Goal: Task Accomplishment & Management: Manage account settings

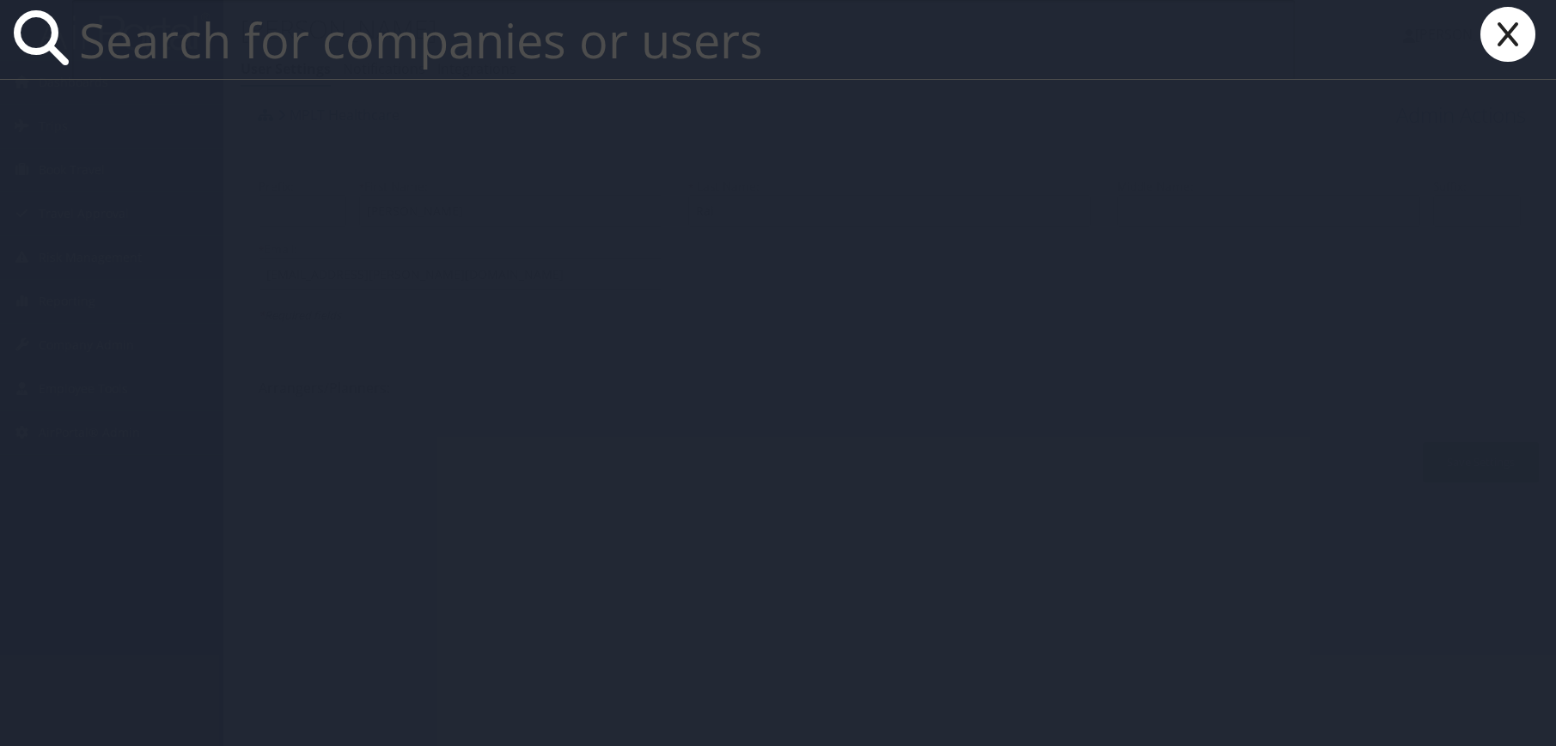
paste input "CC5004"
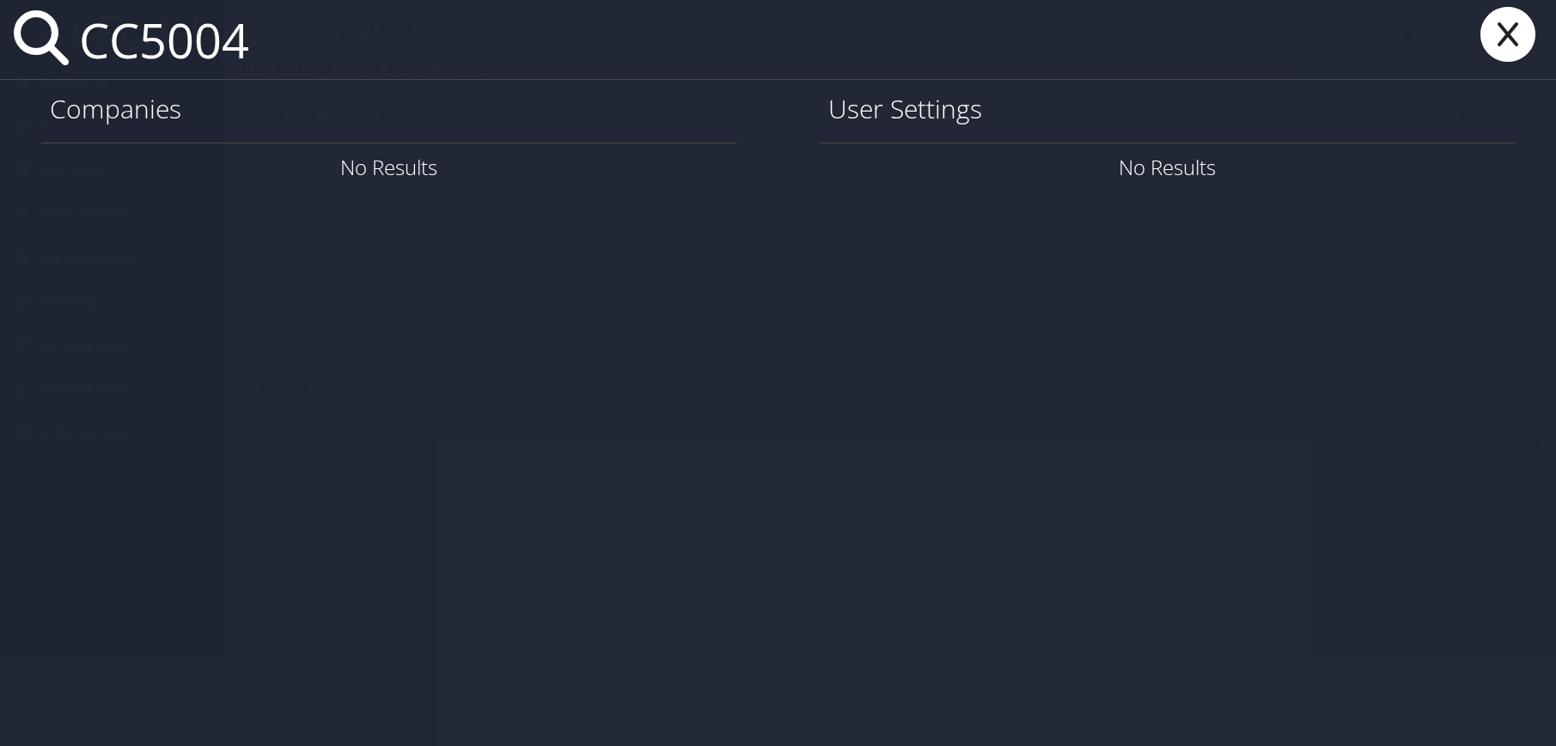
drag, startPoint x: 344, startPoint y: 46, endPoint x: 33, endPoint y: 42, distance: 311.0
click at [33, 42] on div "CC5004" at bounding box center [778, 40] width 1556 height 80
paste input "michael.bellamy@howard.edu"
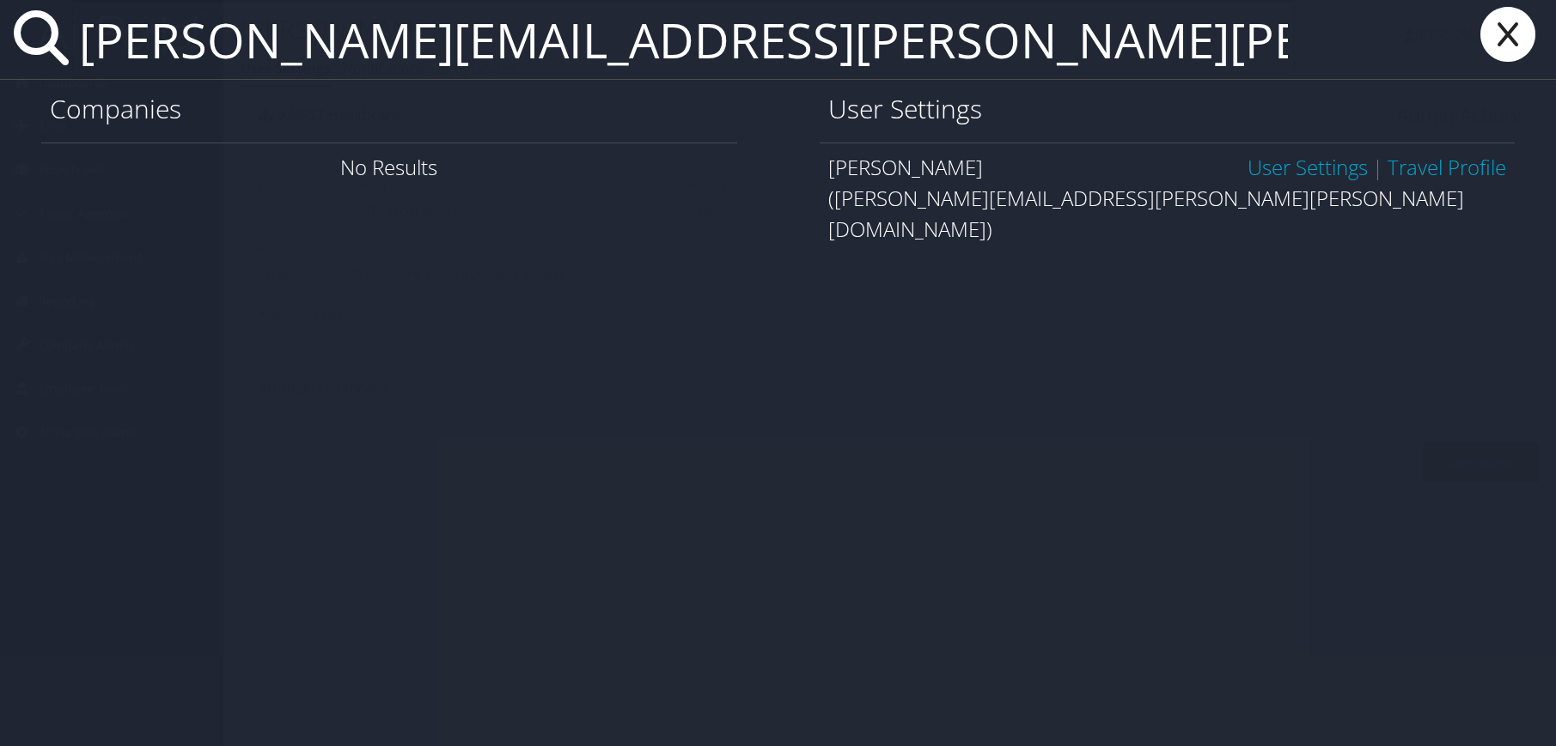
type input "michael.bellamy@howard.edu"
click at [1322, 160] on link "User Settings" at bounding box center [1307, 167] width 120 height 28
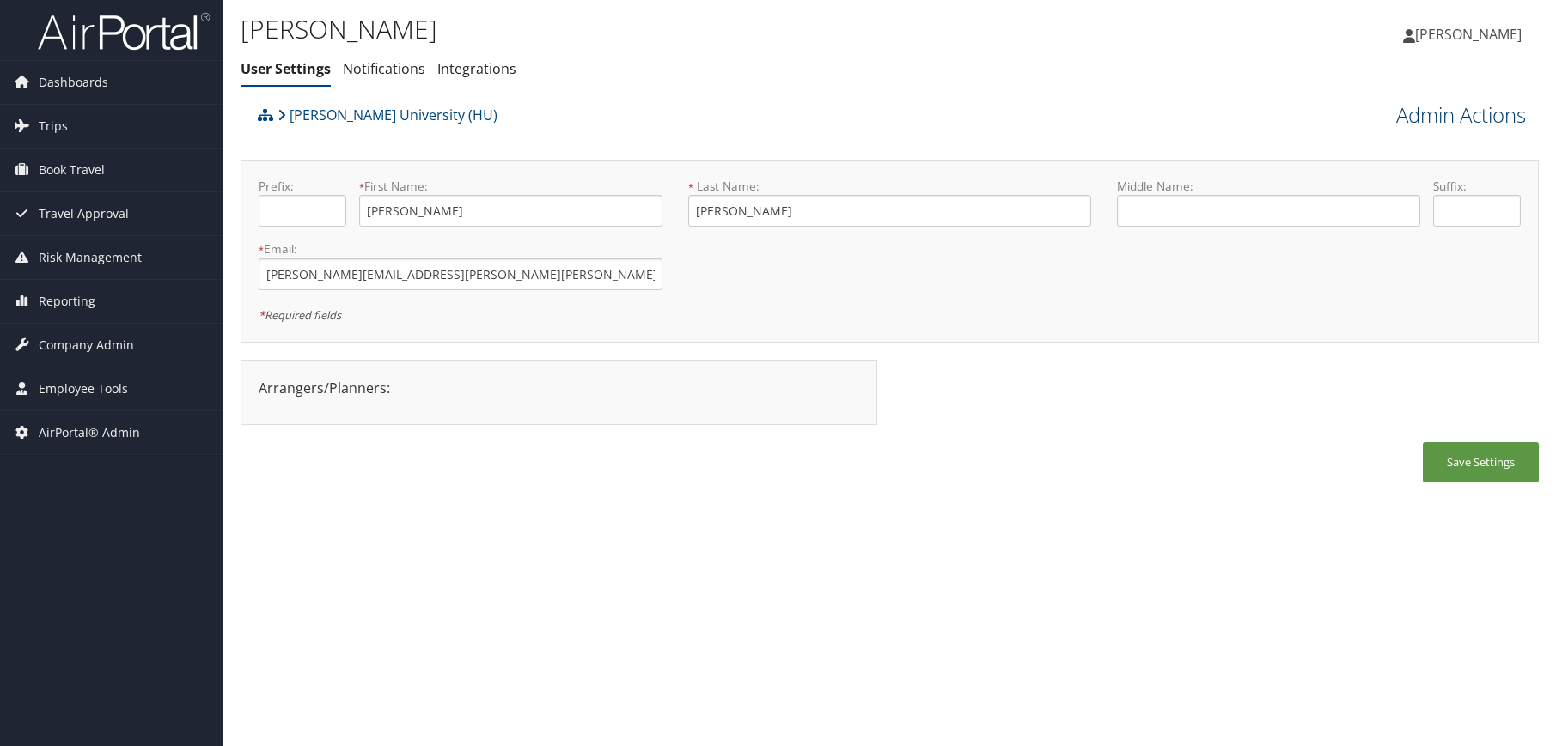
click at [1434, 119] on link "Admin Actions" at bounding box center [1461, 115] width 130 height 29
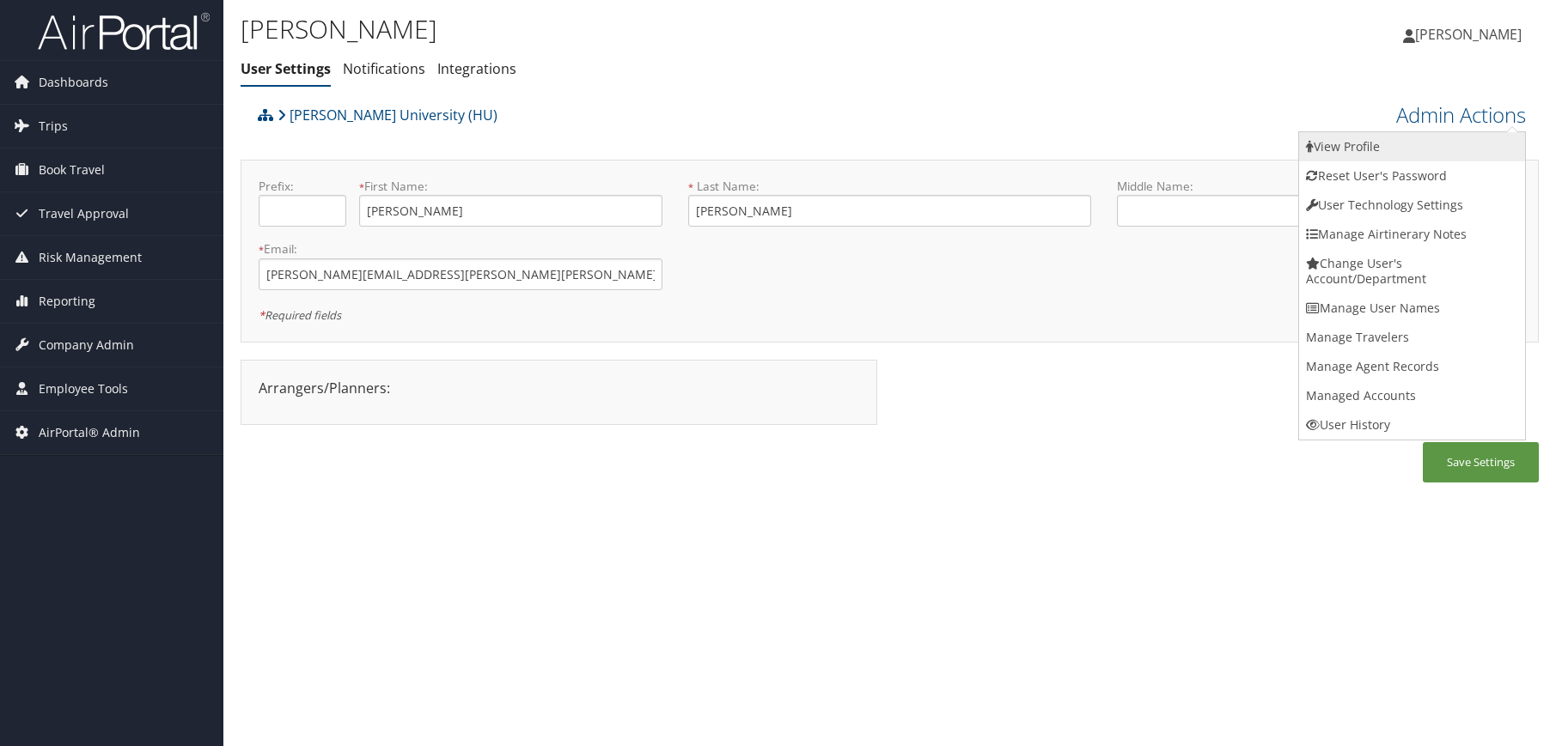
click at [1401, 143] on link "View Profile" at bounding box center [1412, 146] width 226 height 29
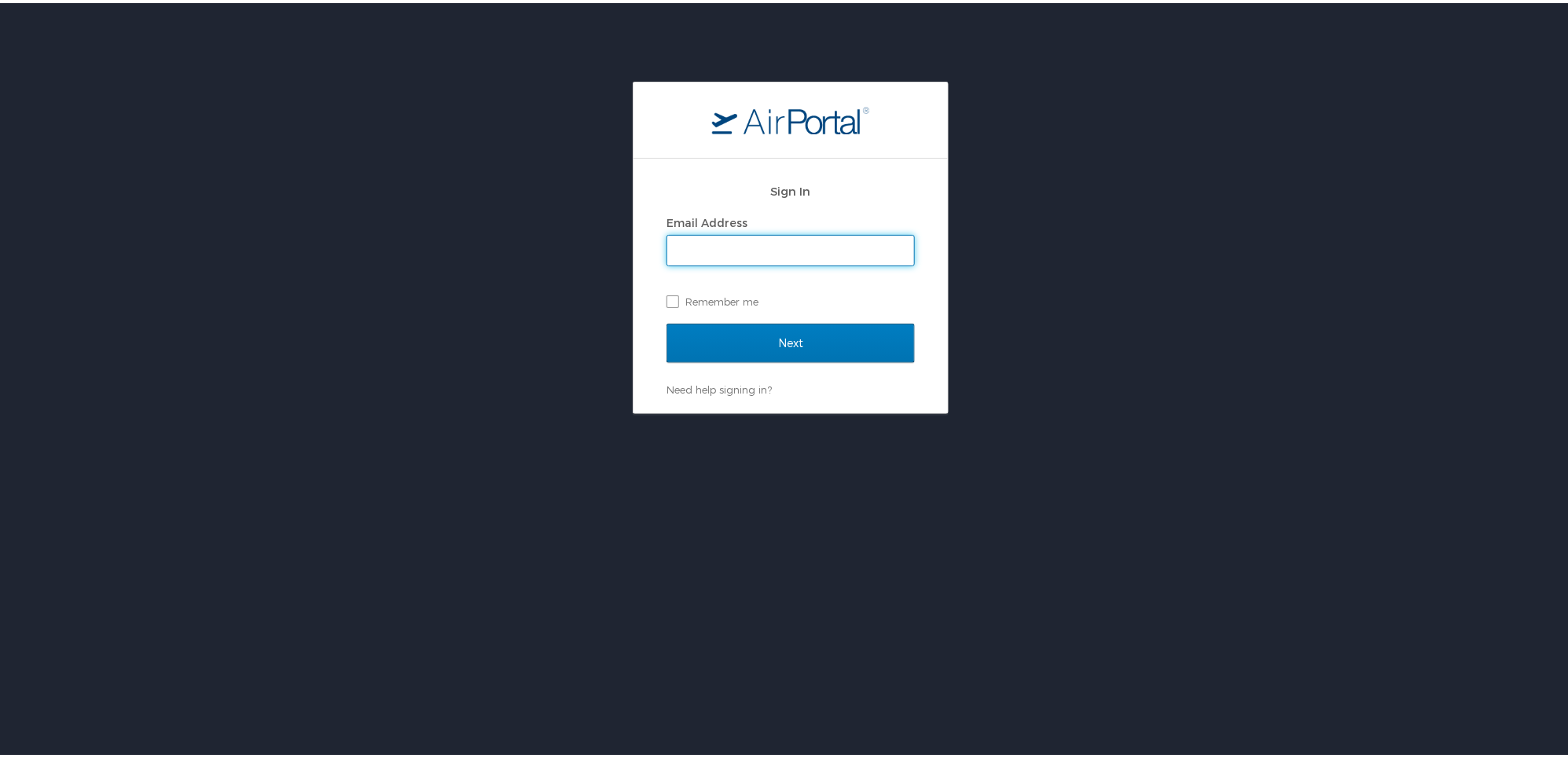
type input "alison.knapp@cbtravel.com"
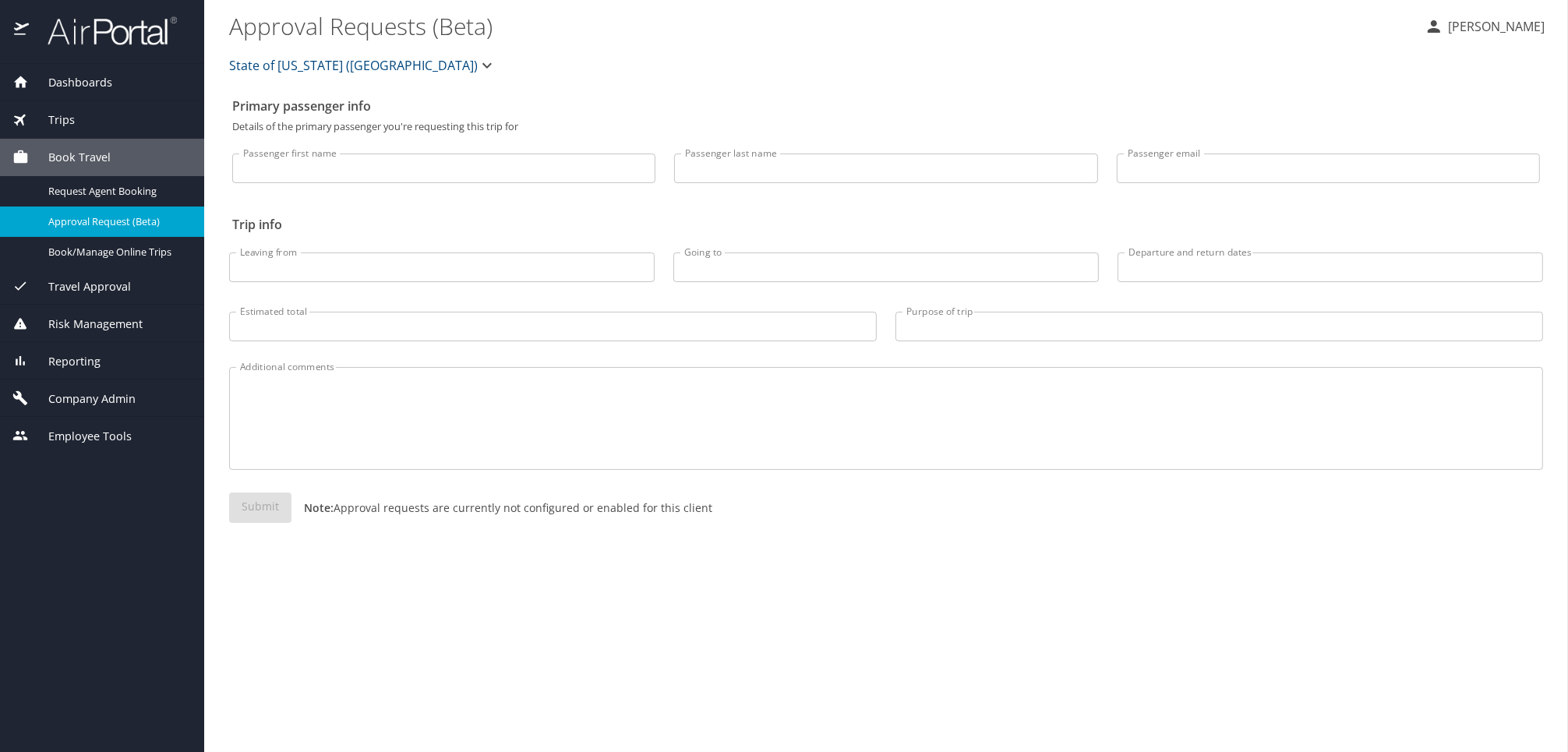
click at [110, 395] on span "Company Admin" at bounding box center [83, 398] width 107 height 17
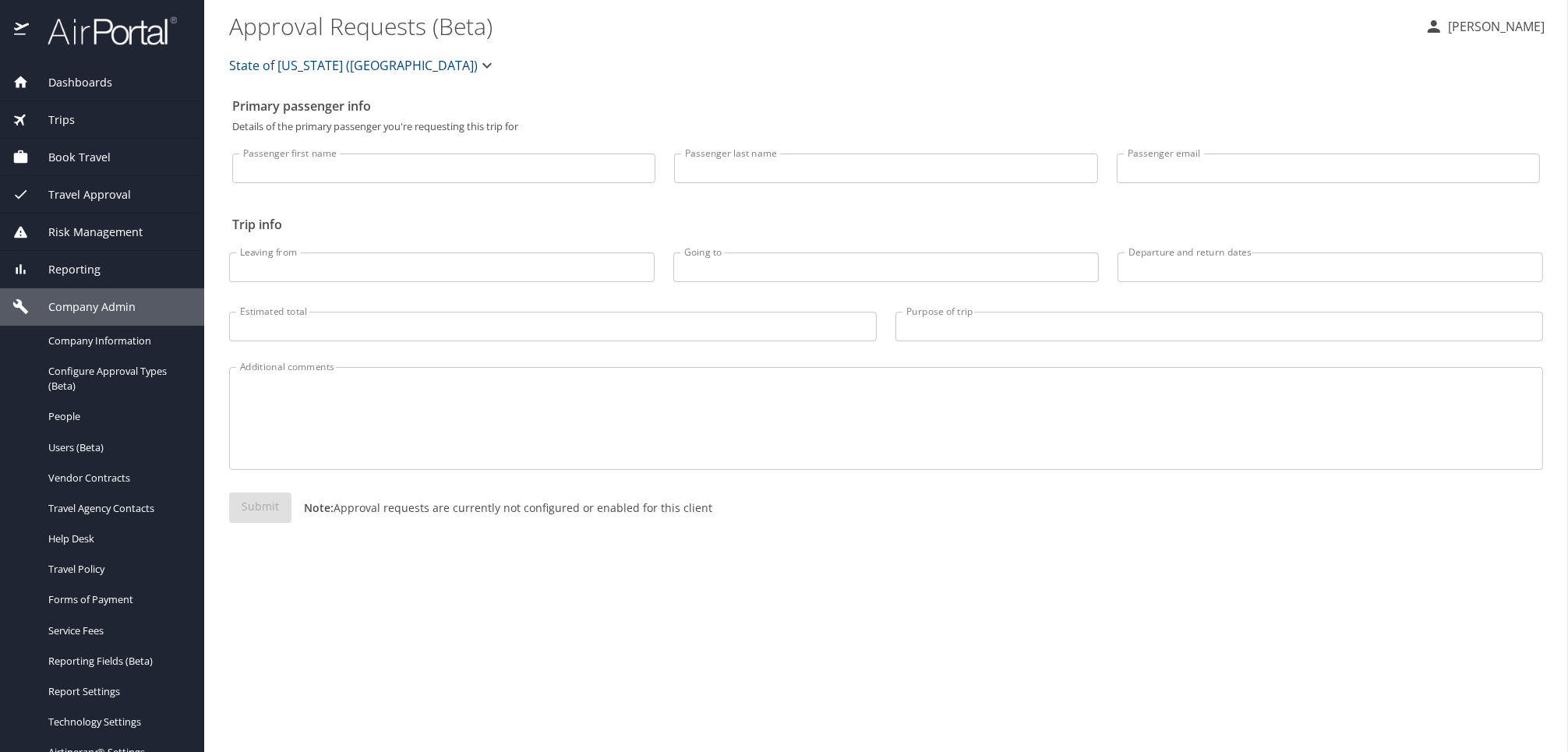
click at [500, 650] on div "Primary passenger info Details of the primary passenger you're requesting this …" at bounding box center [887, 421] width 1314 height 661
click at [92, 329] on link "Company Information" at bounding box center [102, 341] width 204 height 31
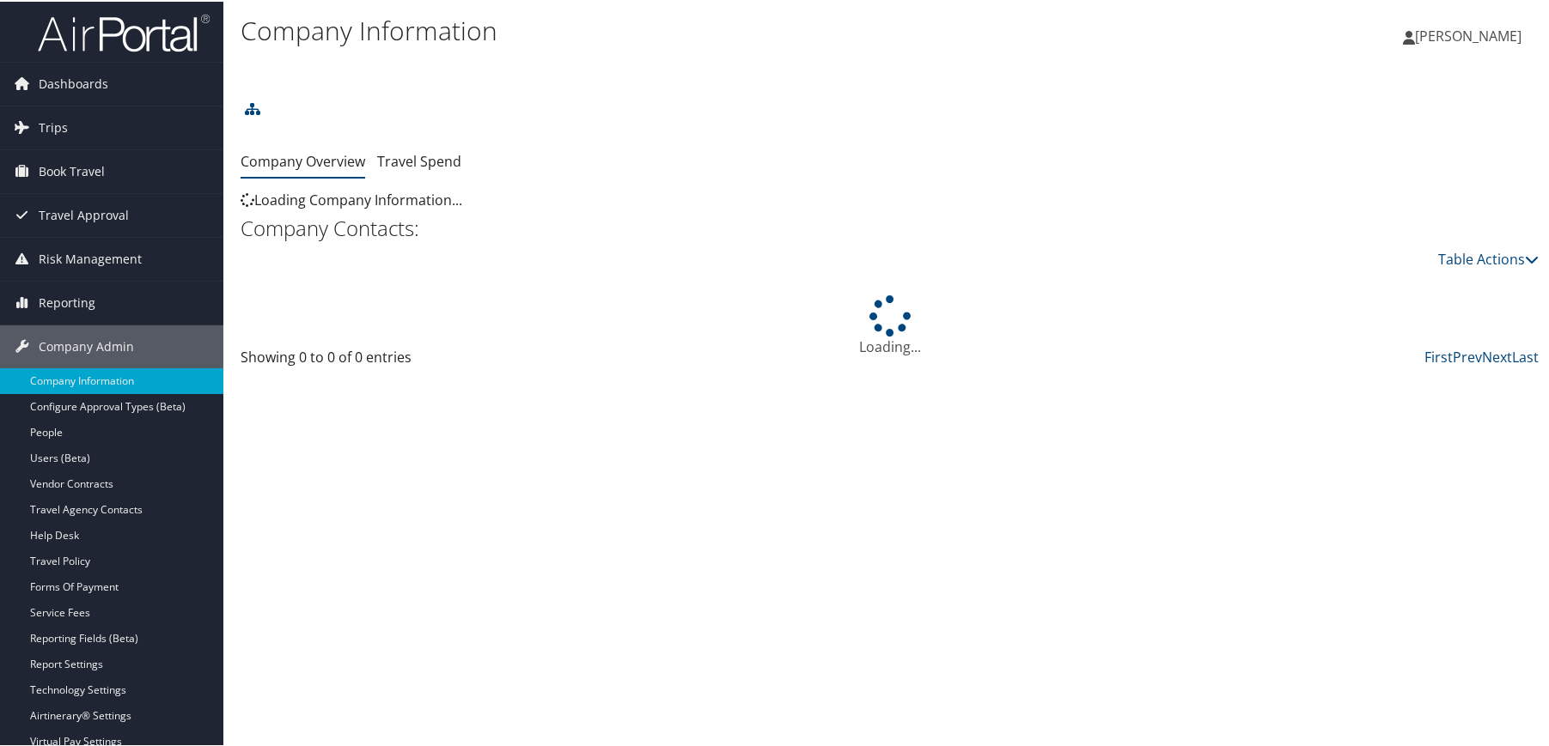
paste input "[PERSON_NAME][EMAIL_ADDRESS][PERSON_NAME][PERSON_NAME][DOMAIN_NAME]"
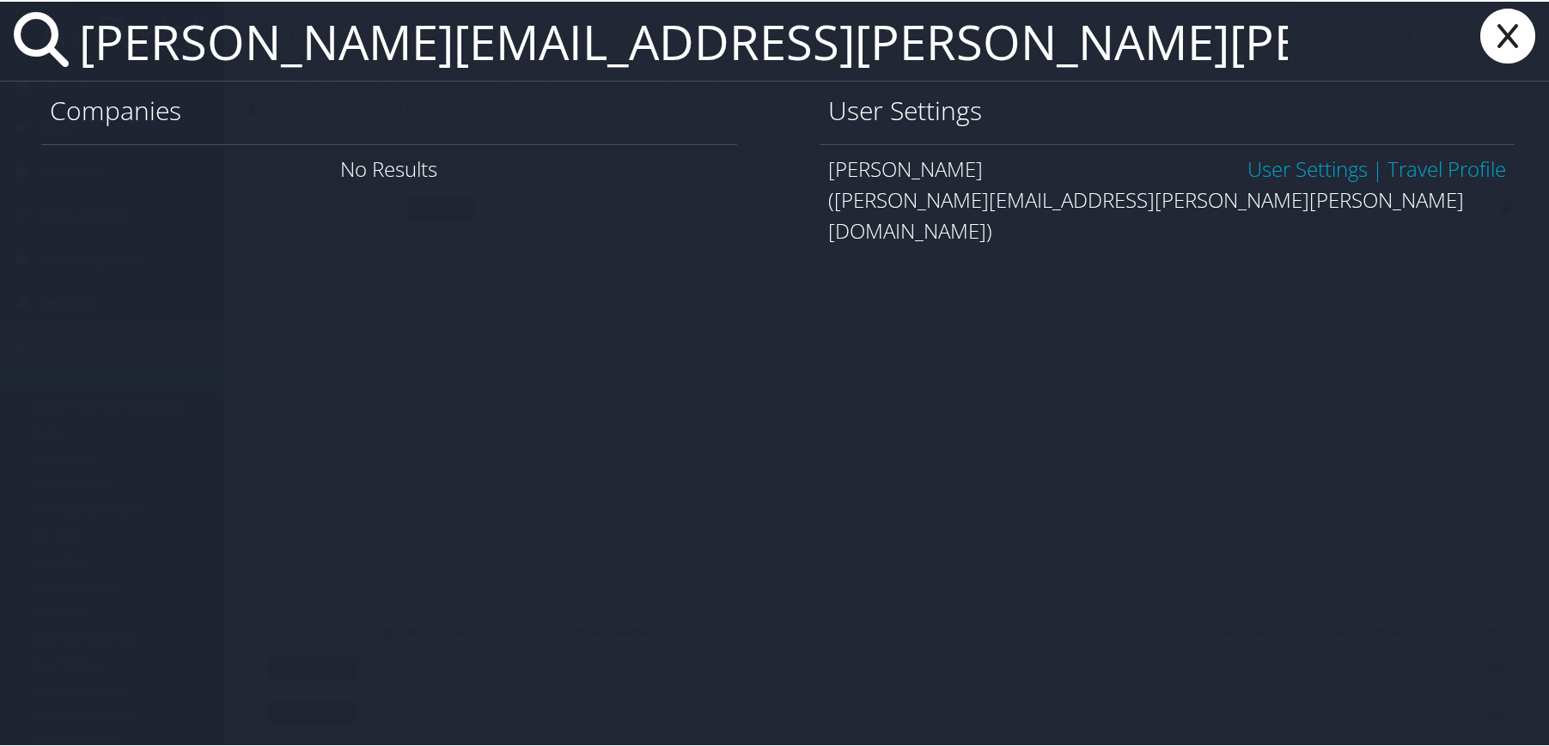
type input "michael.bellamy@howard.edu"
click at [1418, 171] on link "Travel Profile" at bounding box center [1446, 167] width 119 height 28
click at [1247, 171] on link "User Settings" at bounding box center [1307, 167] width 120 height 28
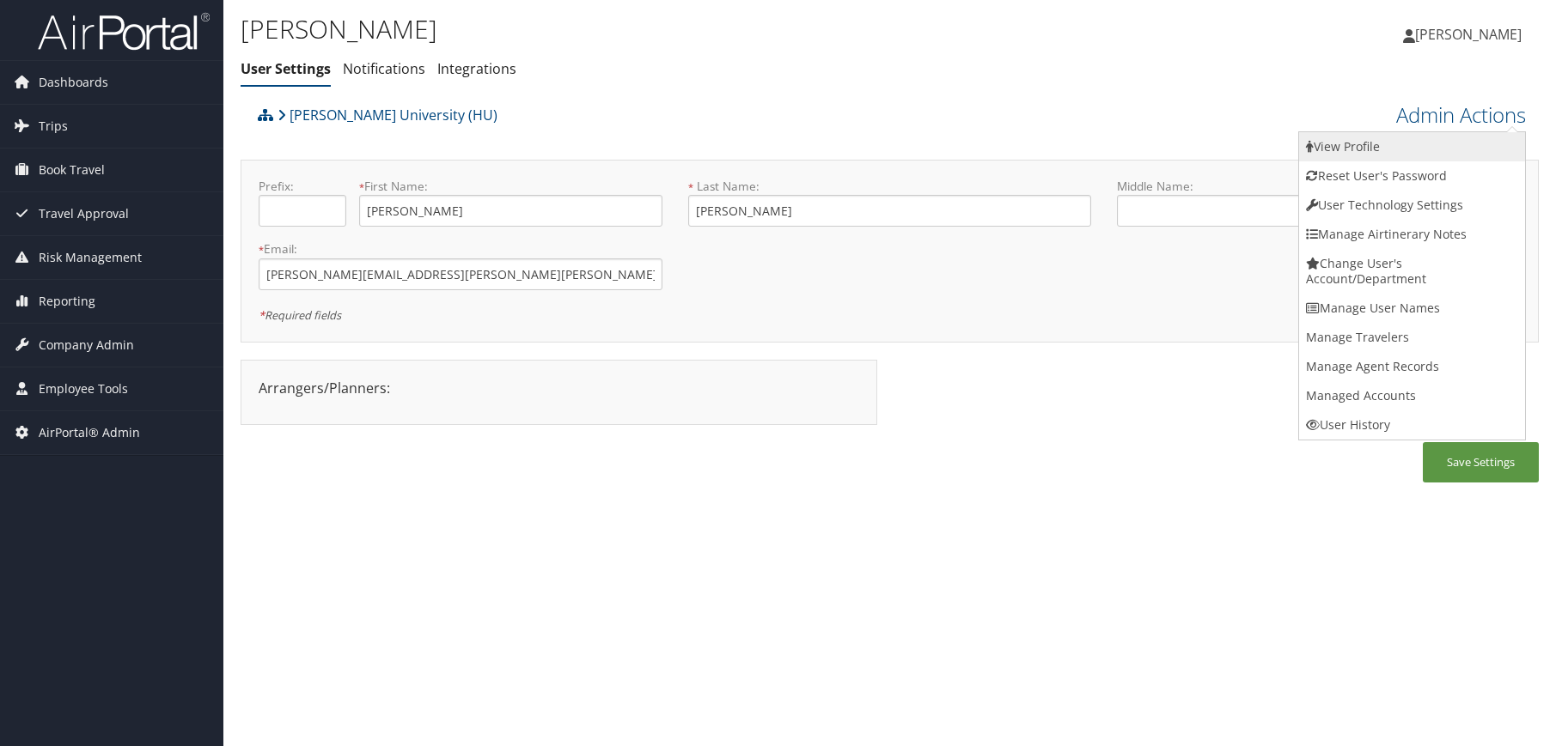
click at [1394, 141] on link "View Profile" at bounding box center [1412, 146] width 226 height 29
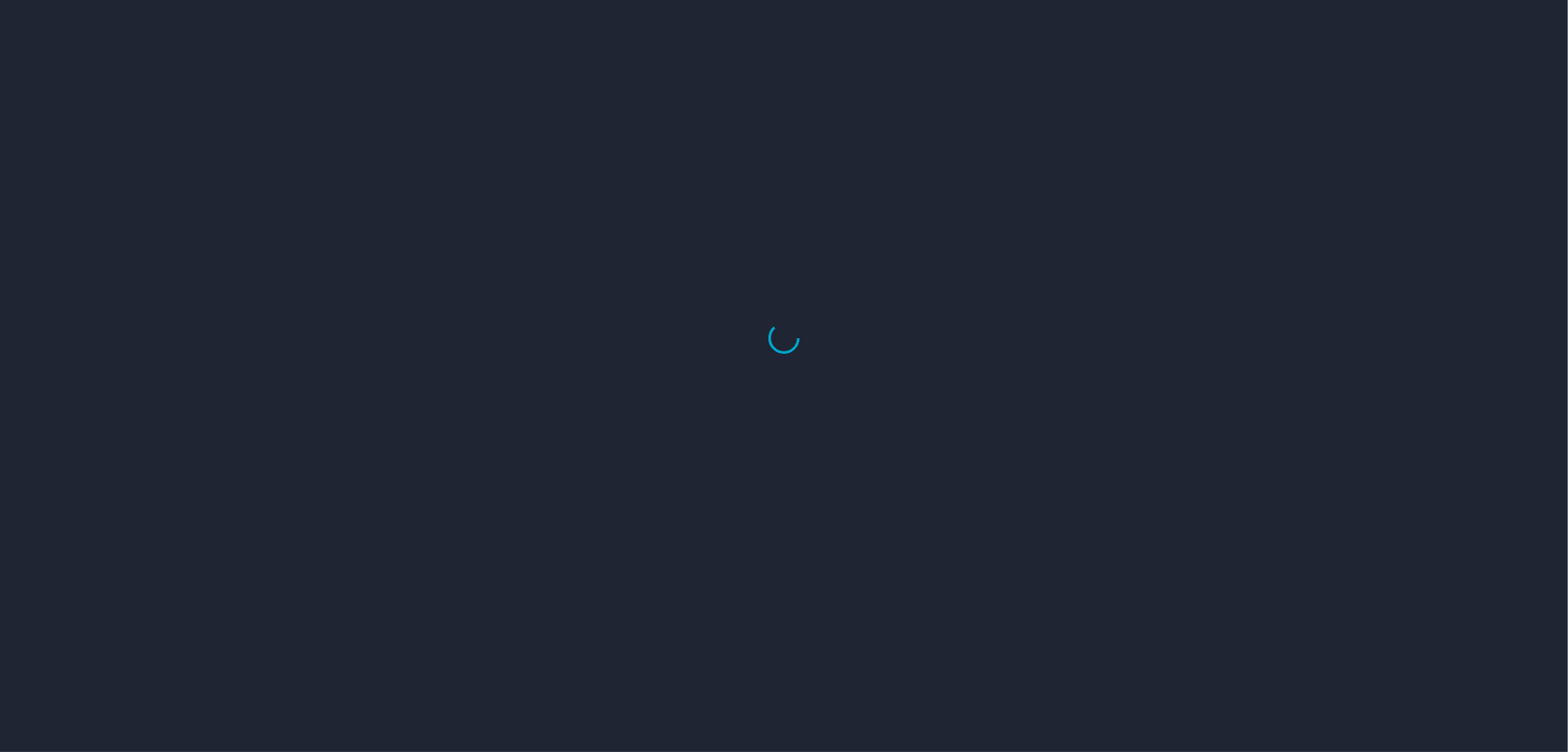
select select "US"
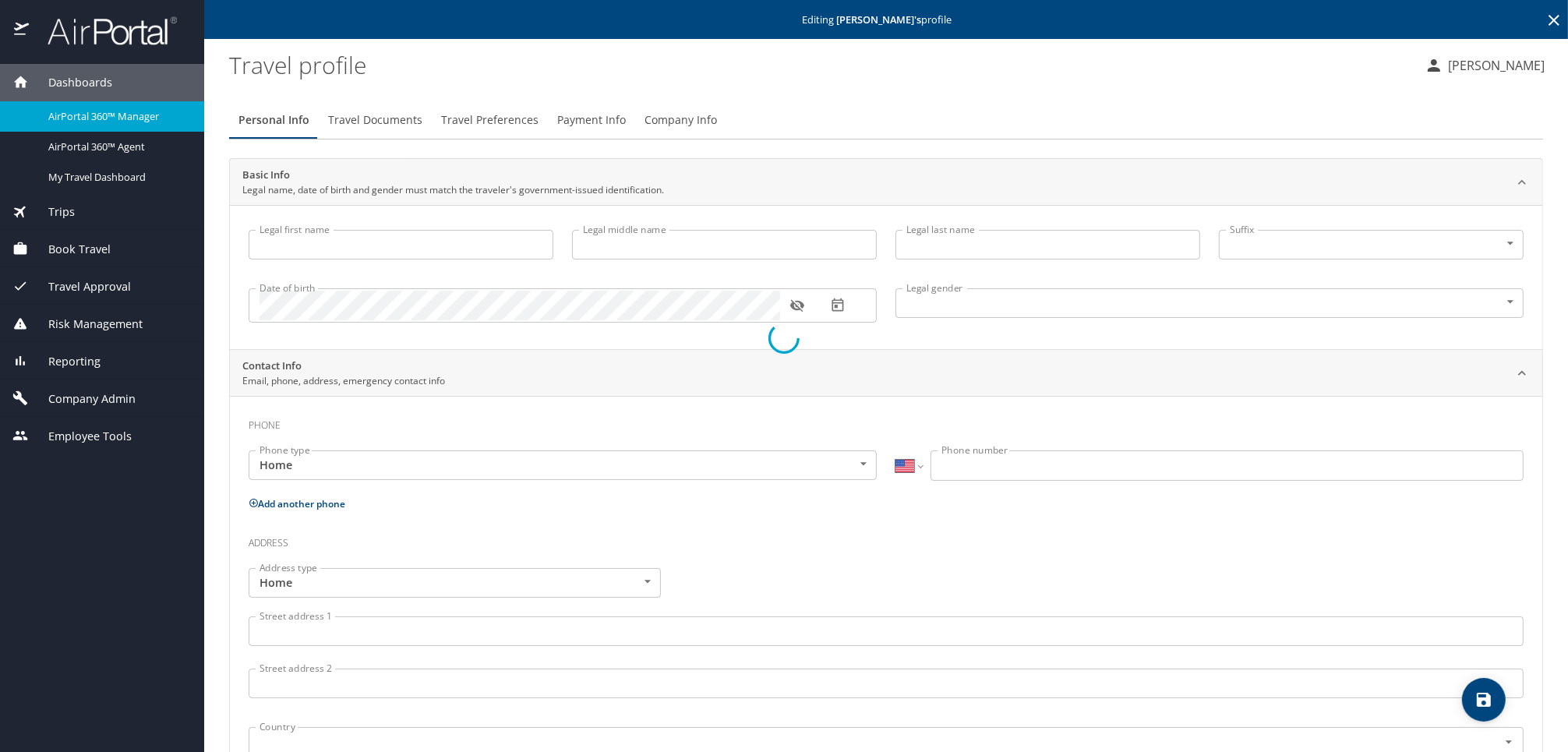
type input "[PERSON_NAME]"
type input "[DEMOGRAPHIC_DATA]"
select select "US"
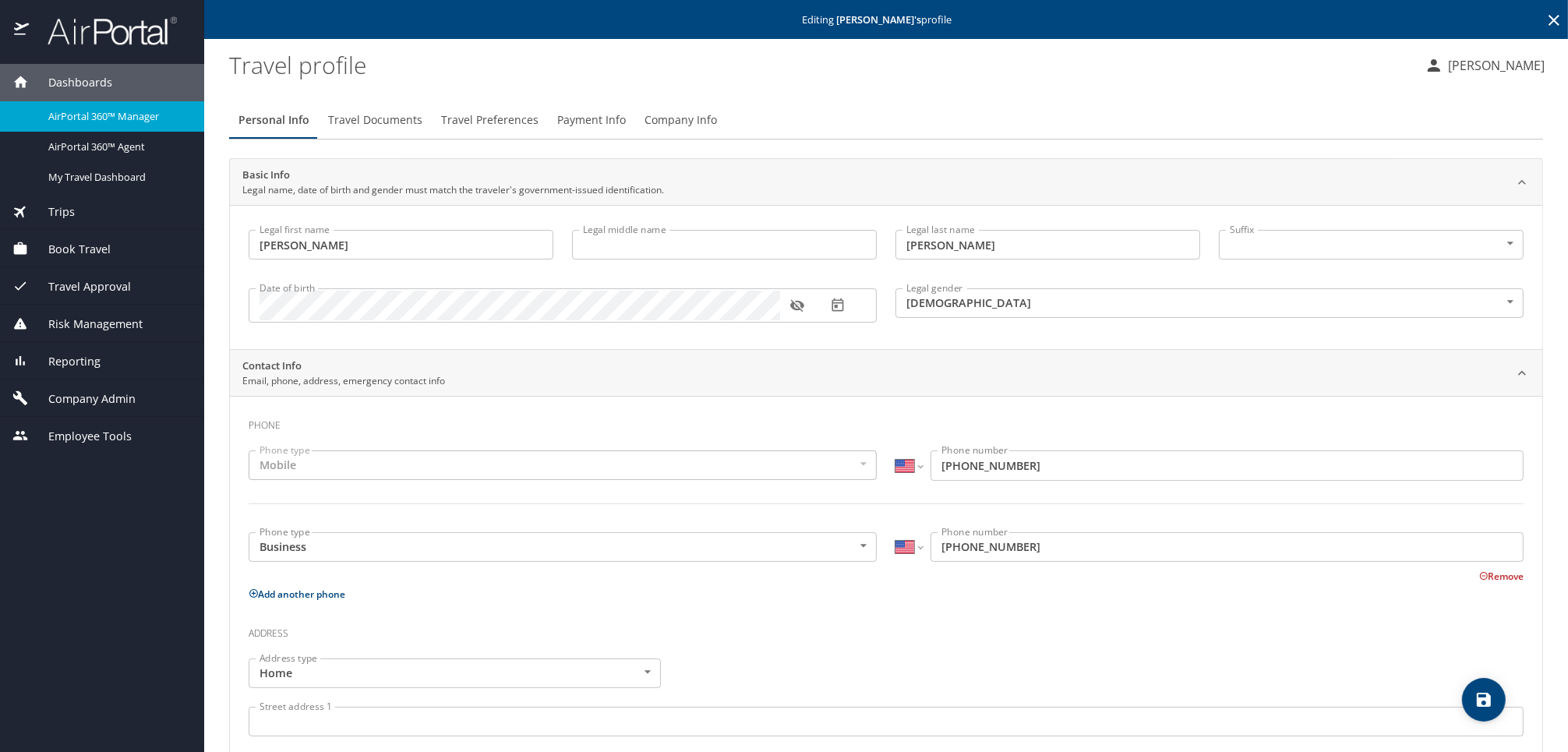
click at [690, 117] on span "Company Info" at bounding box center [681, 120] width 73 height 19
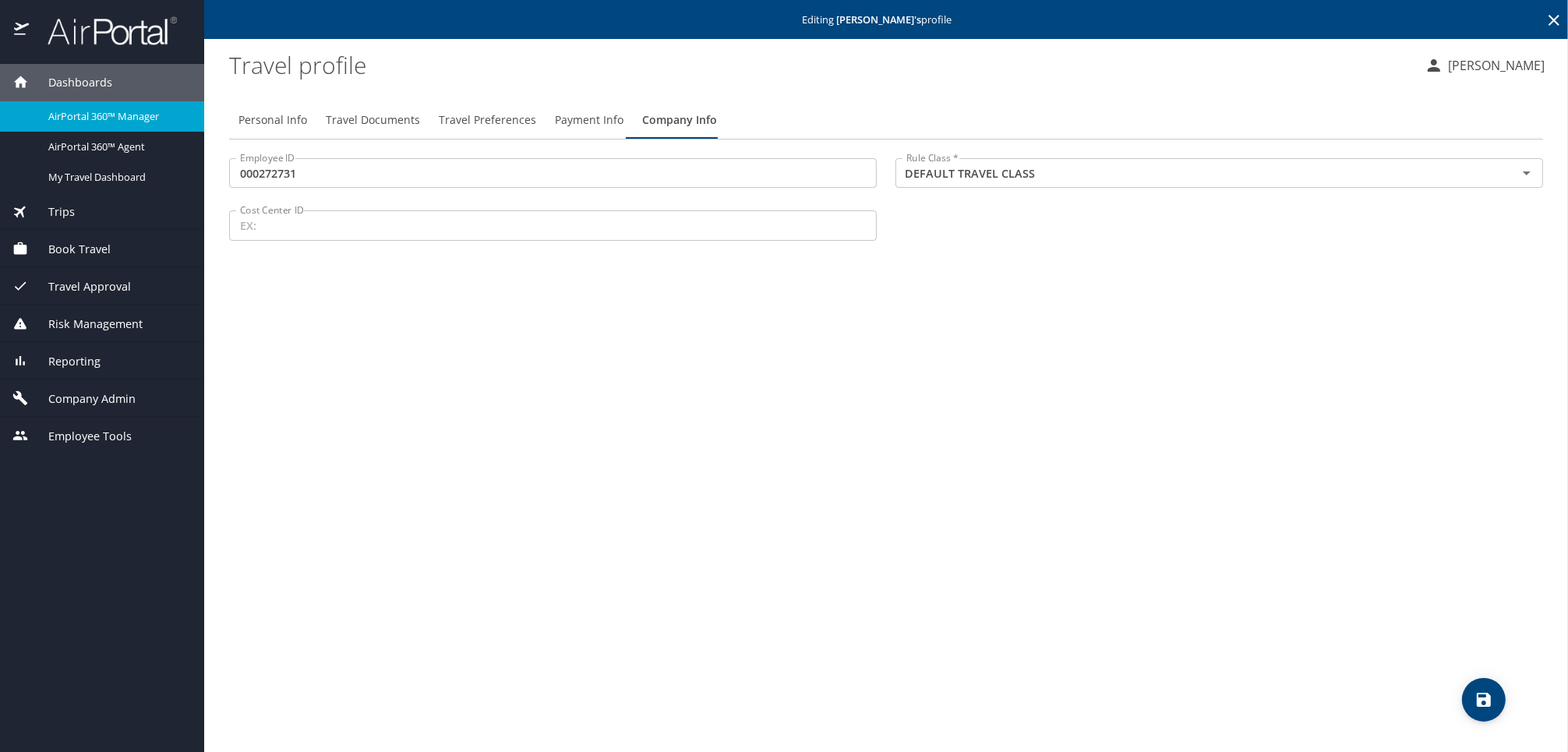
click at [589, 122] on span "Payment Info" at bounding box center [590, 120] width 69 height 19
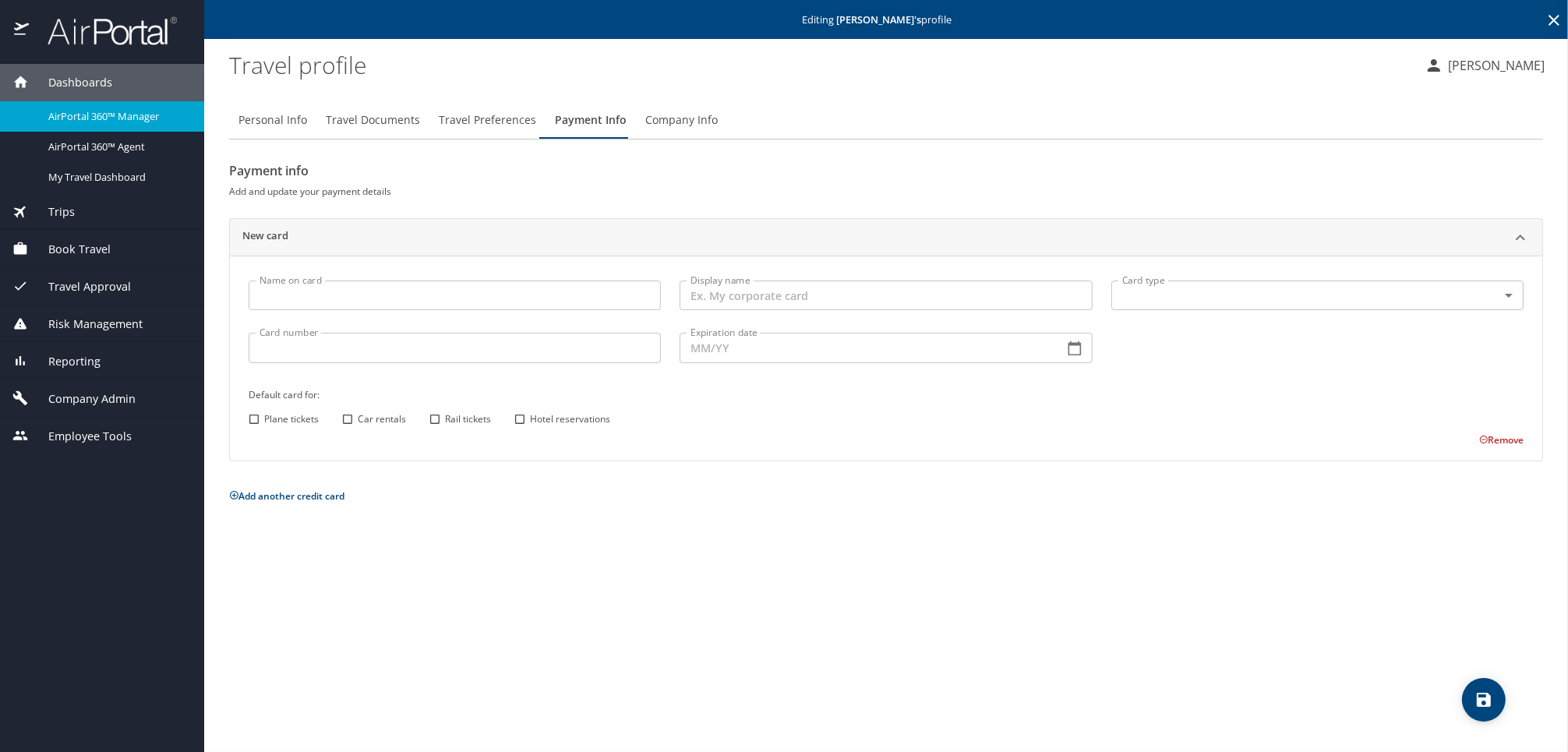
click at [479, 117] on span "Travel Preferences" at bounding box center [487, 120] width 97 height 19
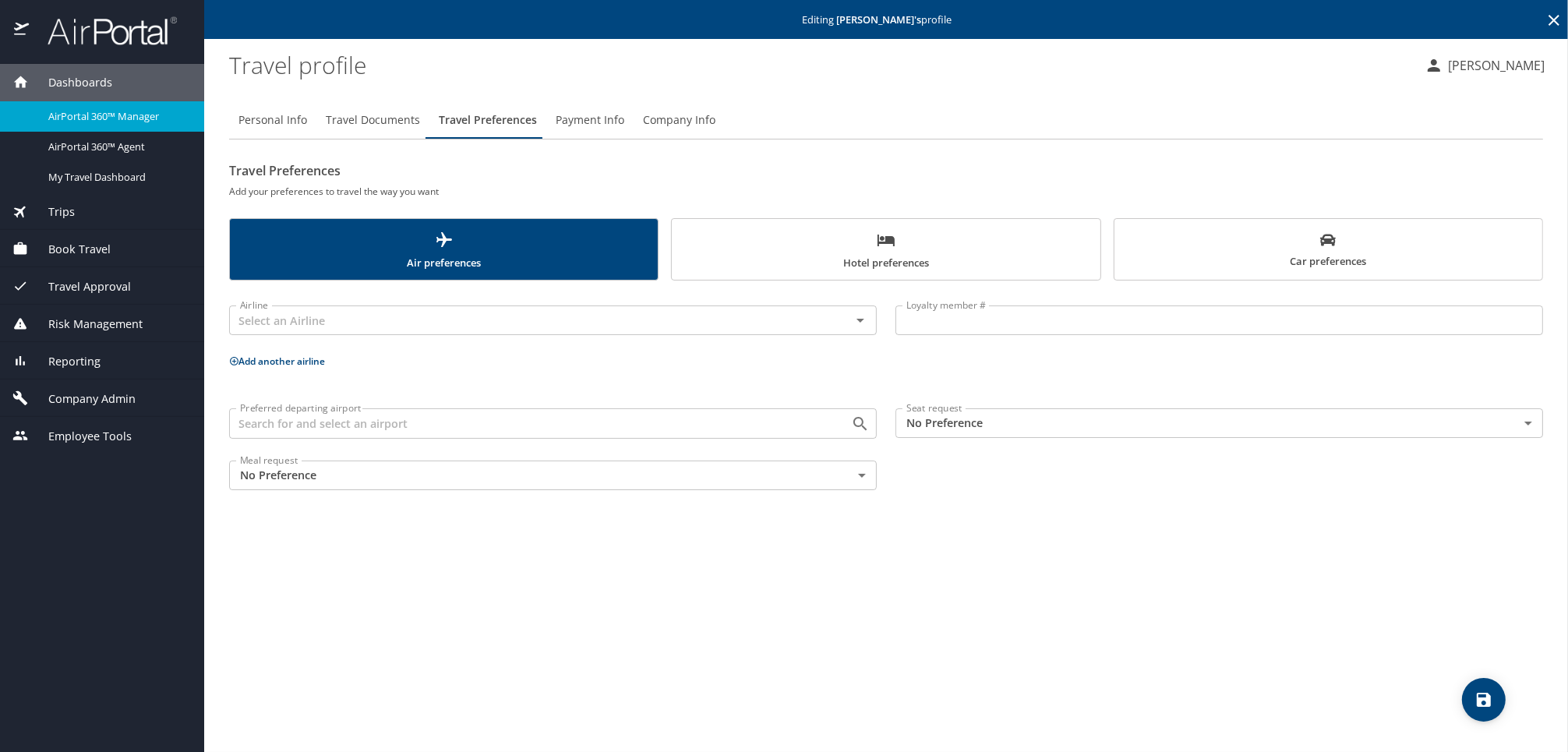
click at [345, 121] on span "Travel Documents" at bounding box center [373, 120] width 94 height 19
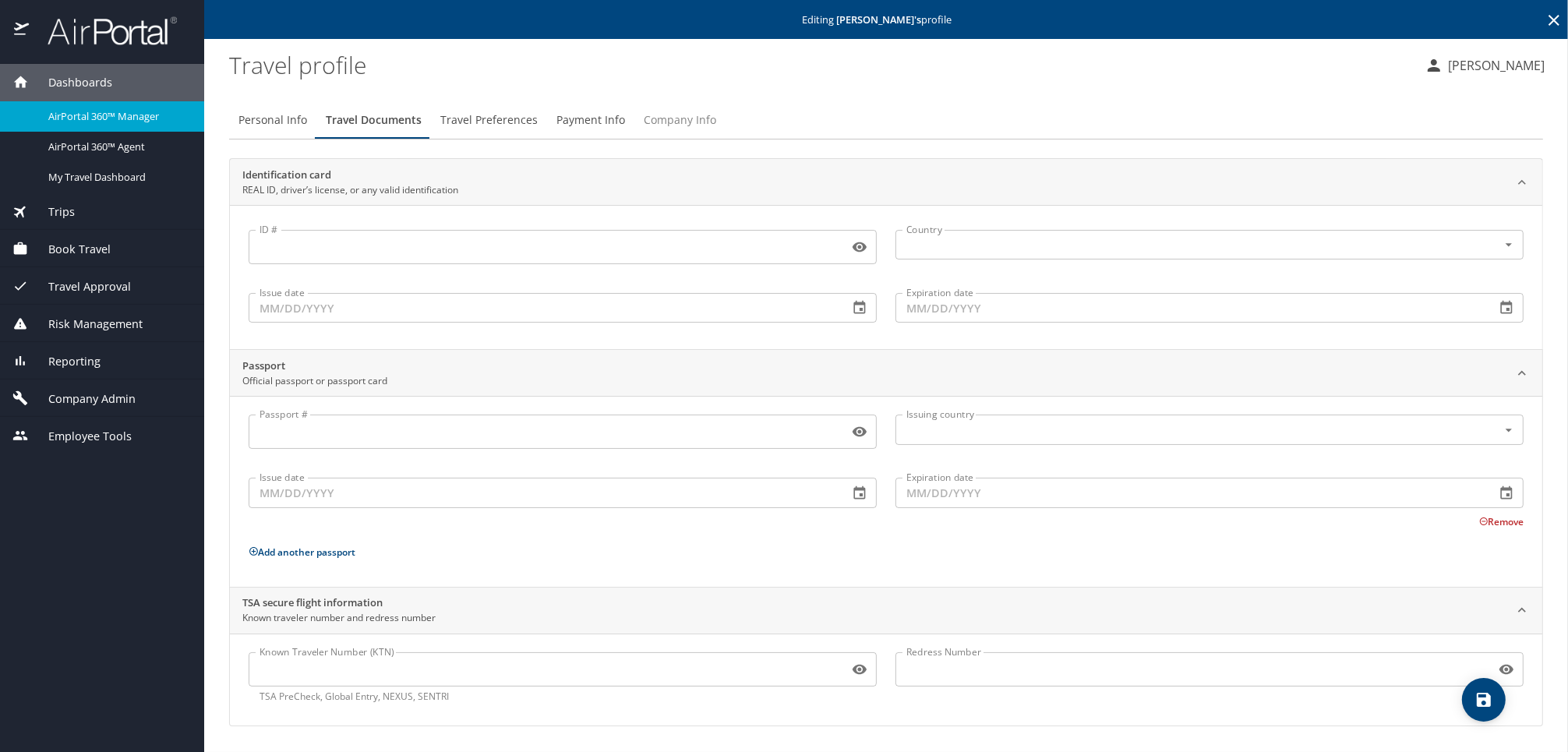
click at [644, 118] on span "Company Info" at bounding box center [681, 120] width 73 height 19
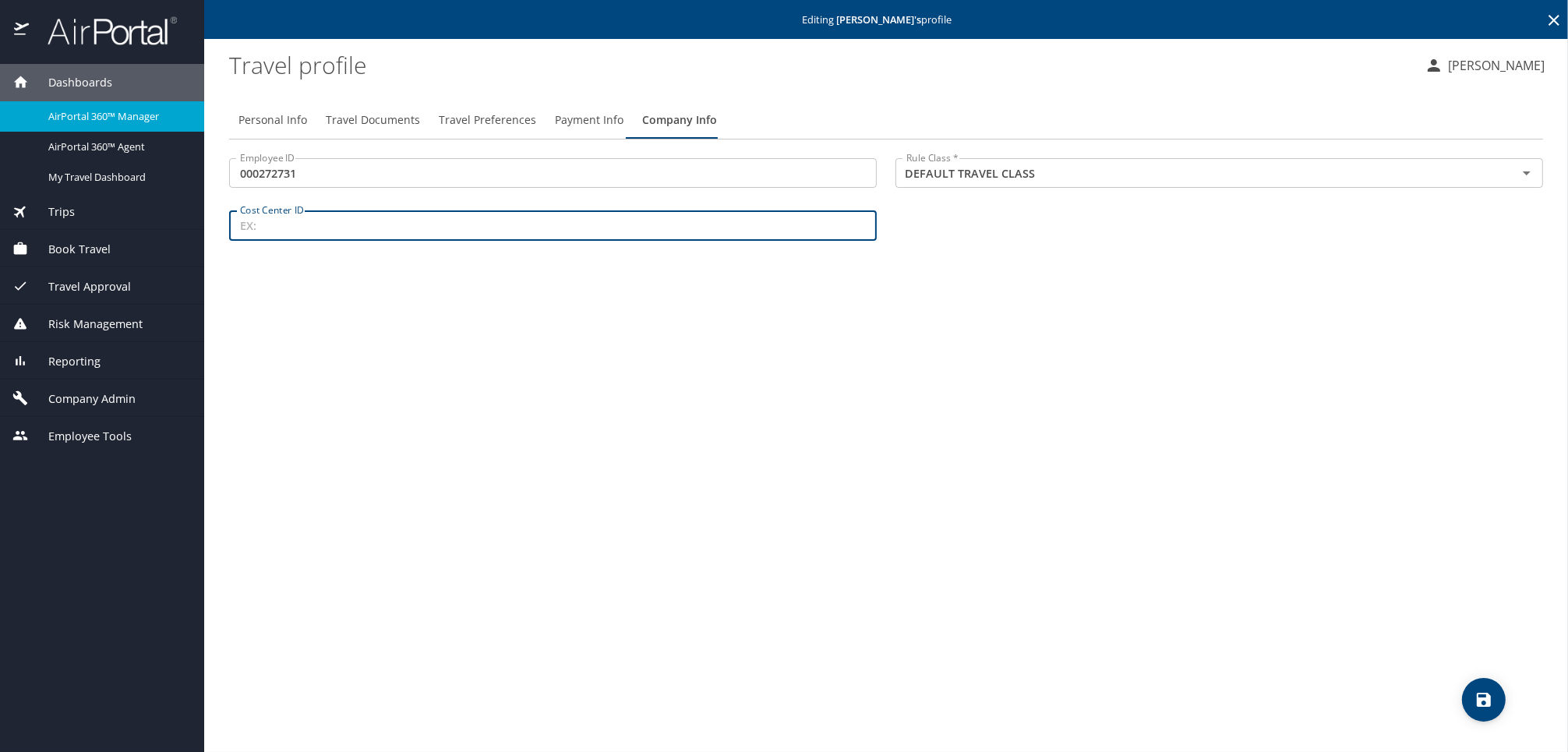
click at [535, 224] on input "Cost Center ID" at bounding box center [554, 225] width 648 height 30
click at [1429, 475] on div "Personal Info Travel Documents Travel Preferences Payment Info Company Info Emp…" at bounding box center [887, 420] width 1314 height 663
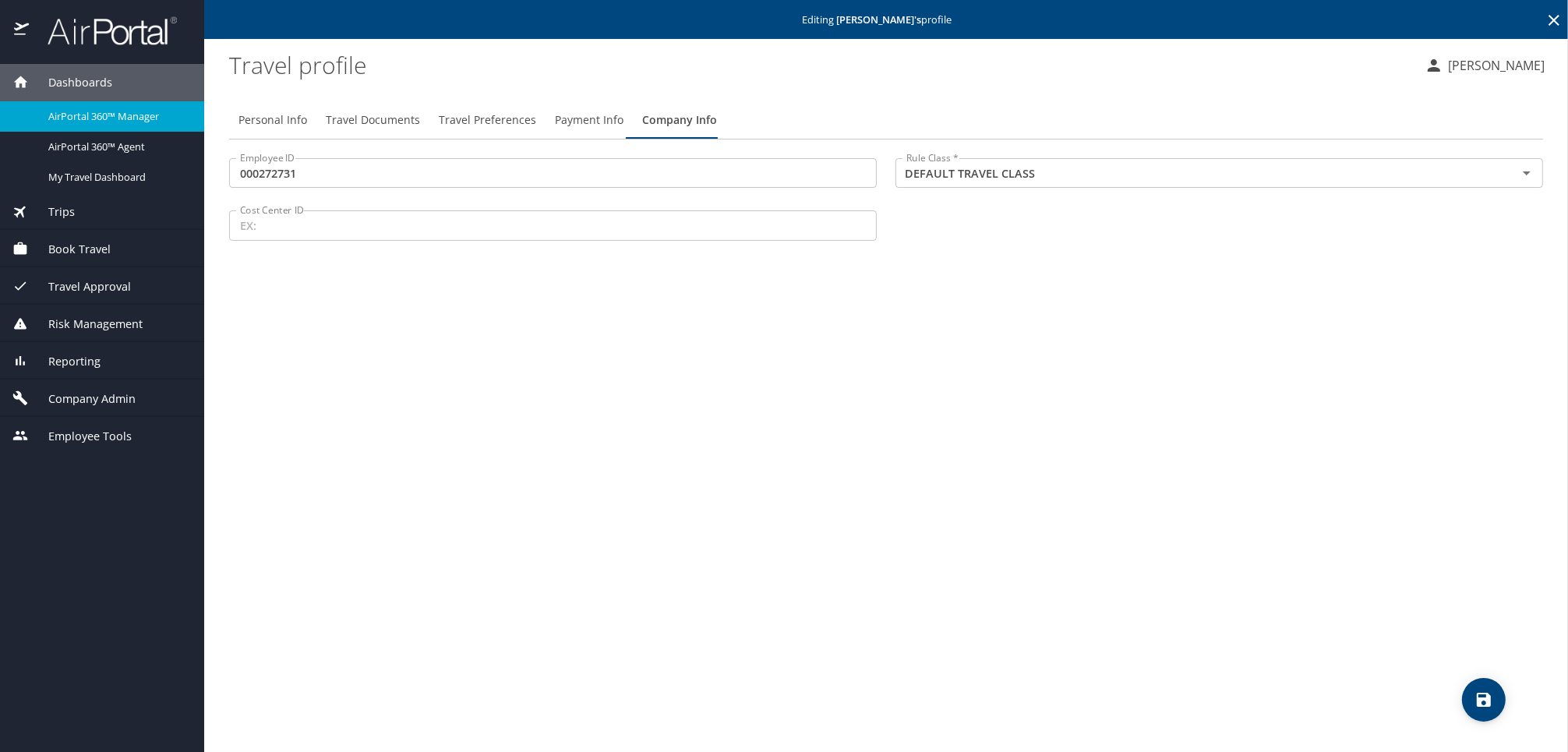
click at [270, 119] on span "Personal Info" at bounding box center [273, 120] width 69 height 19
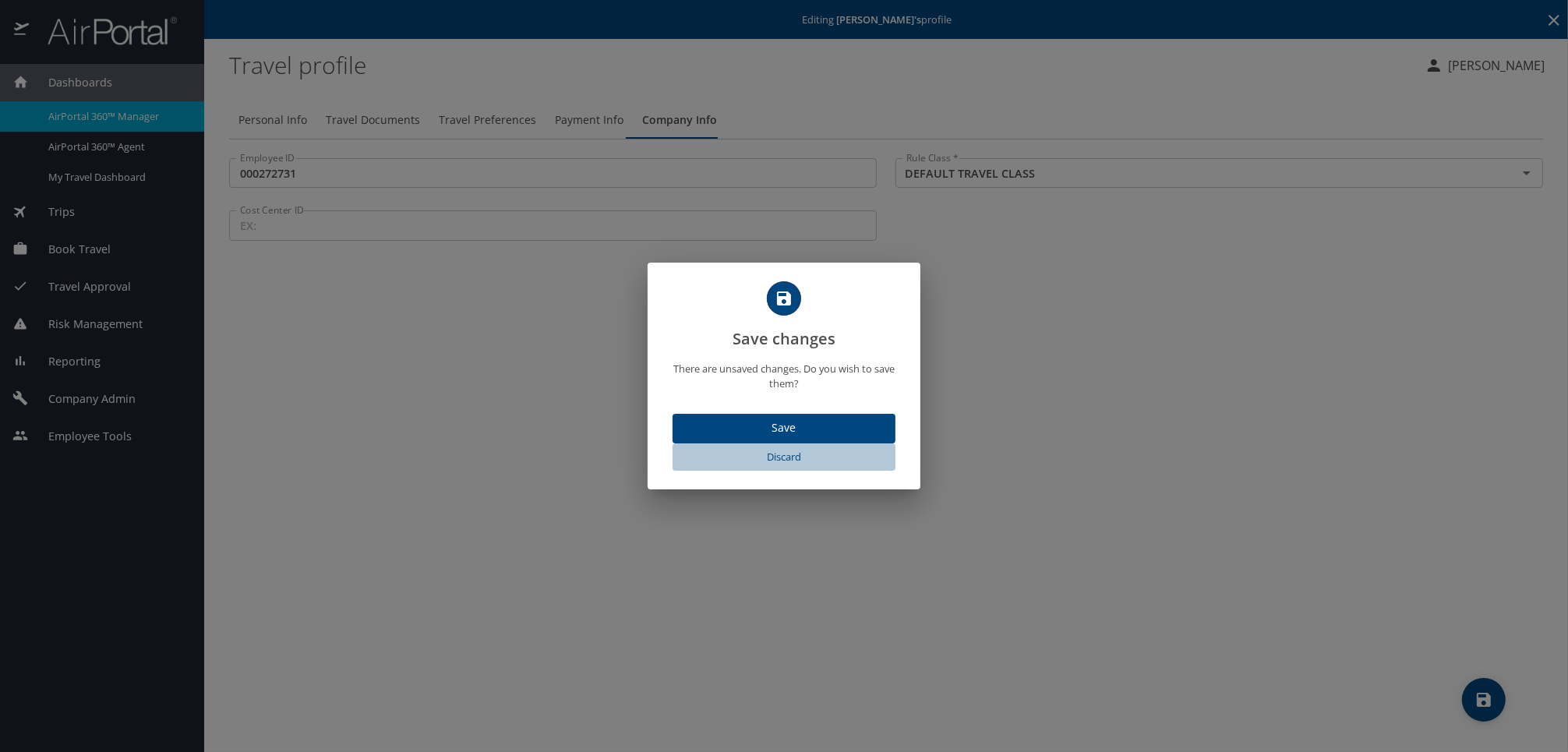
click at [760, 460] on span "Discard" at bounding box center [784, 457] width 211 height 18
select select "US"
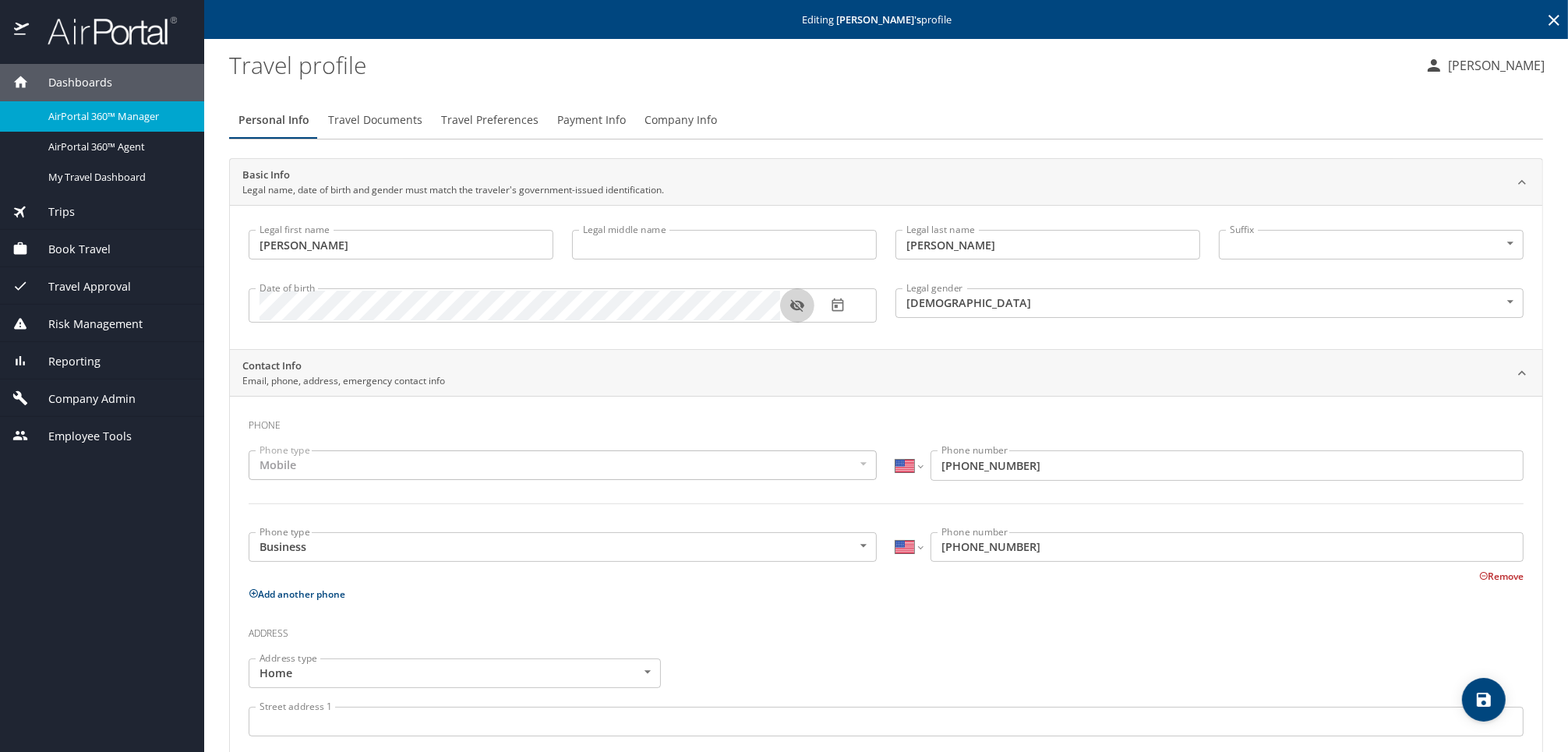
click at [786, 308] on button "button" at bounding box center [798, 306] width 34 height 34
